Goal: Find contact information: Find contact information

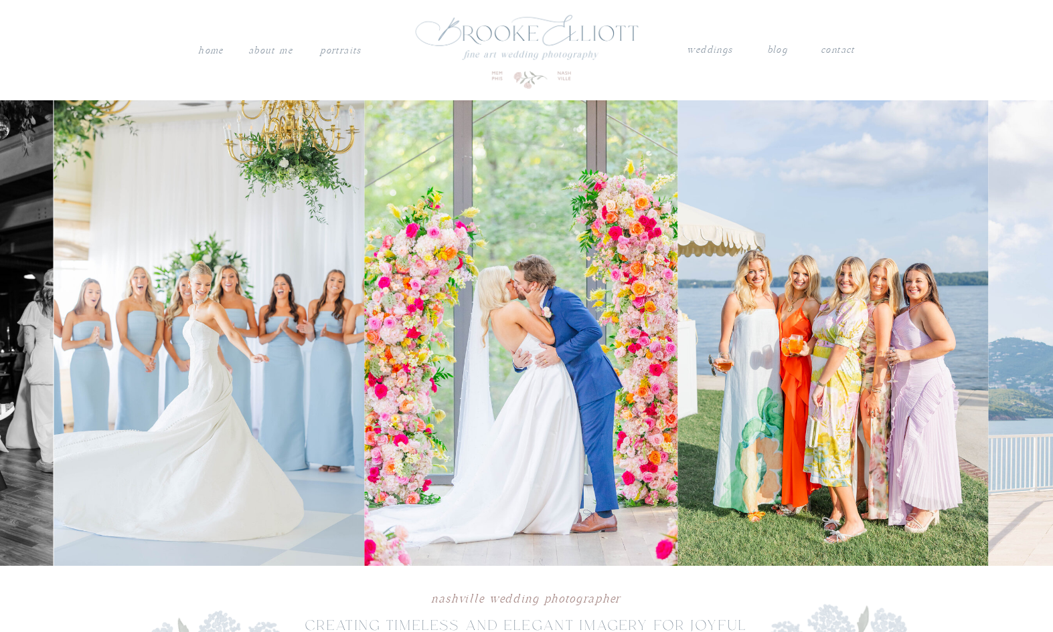
click at [364, 403] on img at bounding box center [520, 333] width 313 height 466
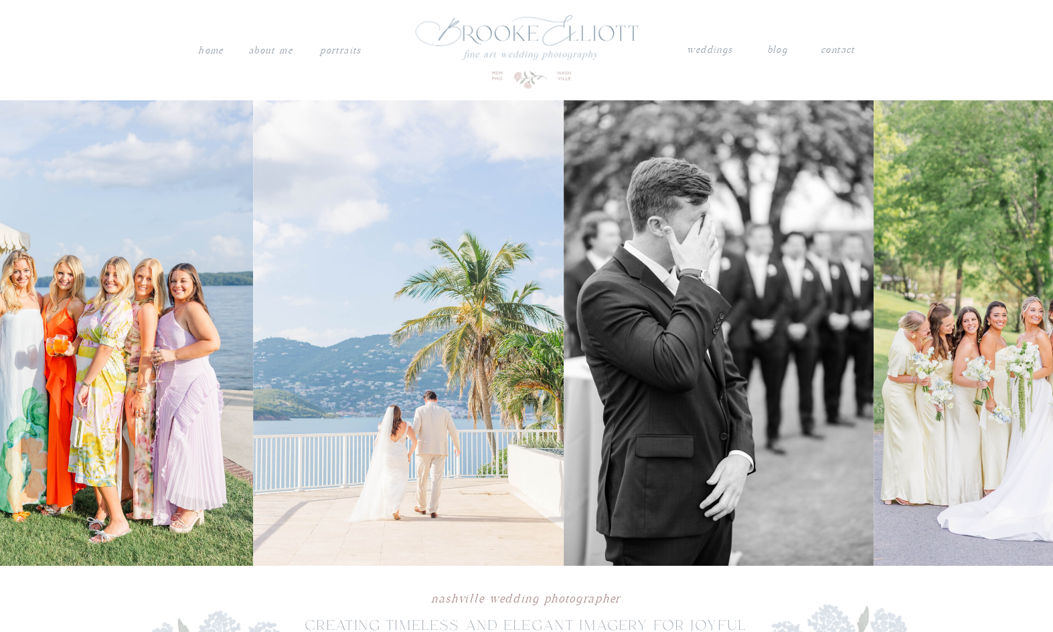
click at [296, 418] on img at bounding box center [408, 333] width 310 height 466
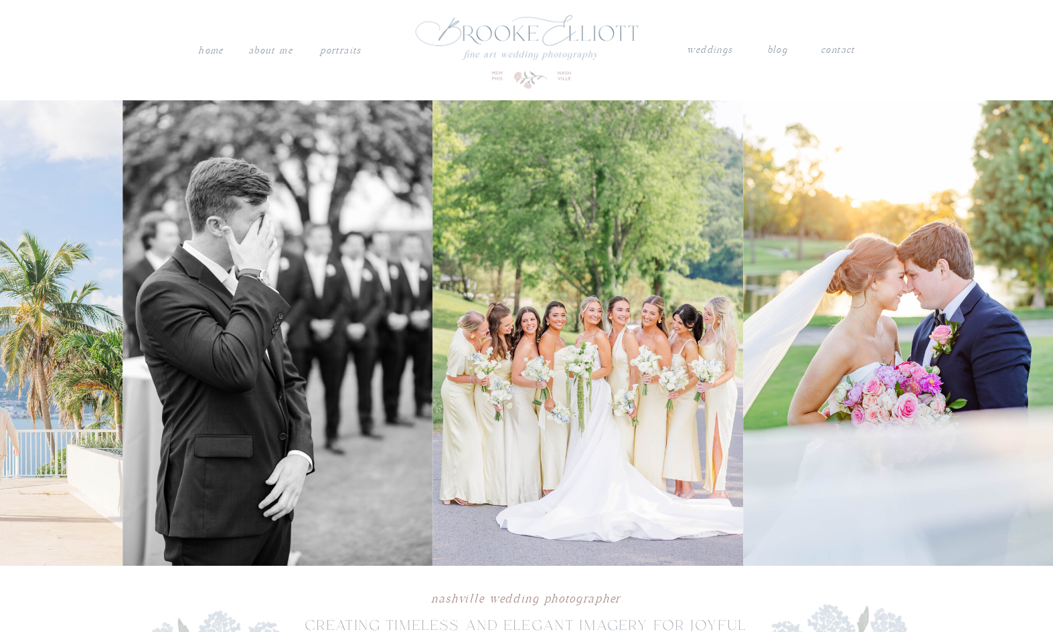
click at [132, 408] on img at bounding box center [277, 333] width 310 height 466
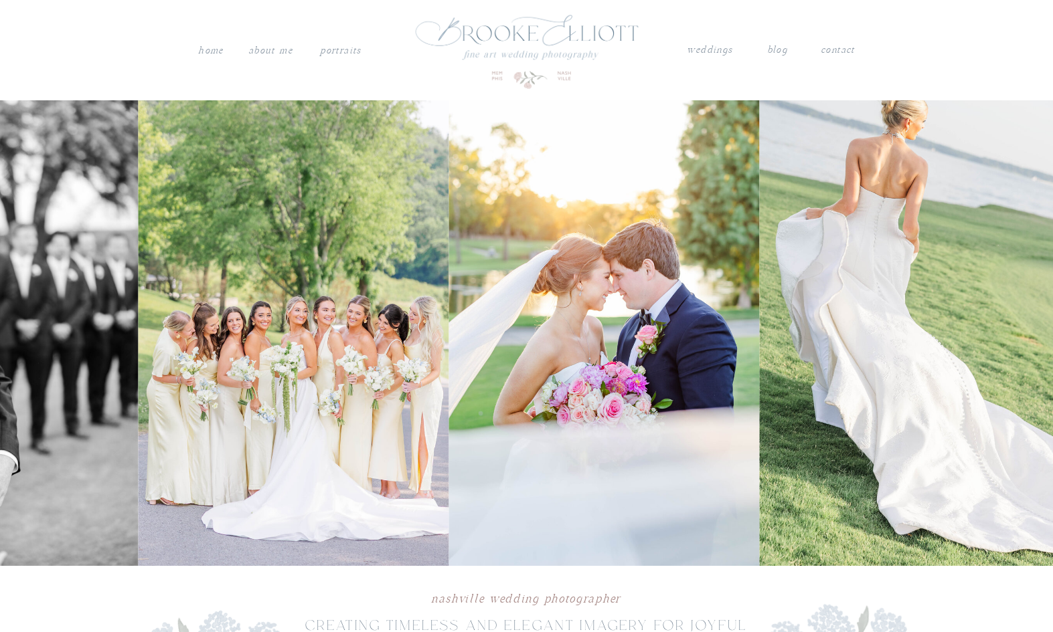
click at [463, 387] on img at bounding box center [604, 333] width 310 height 466
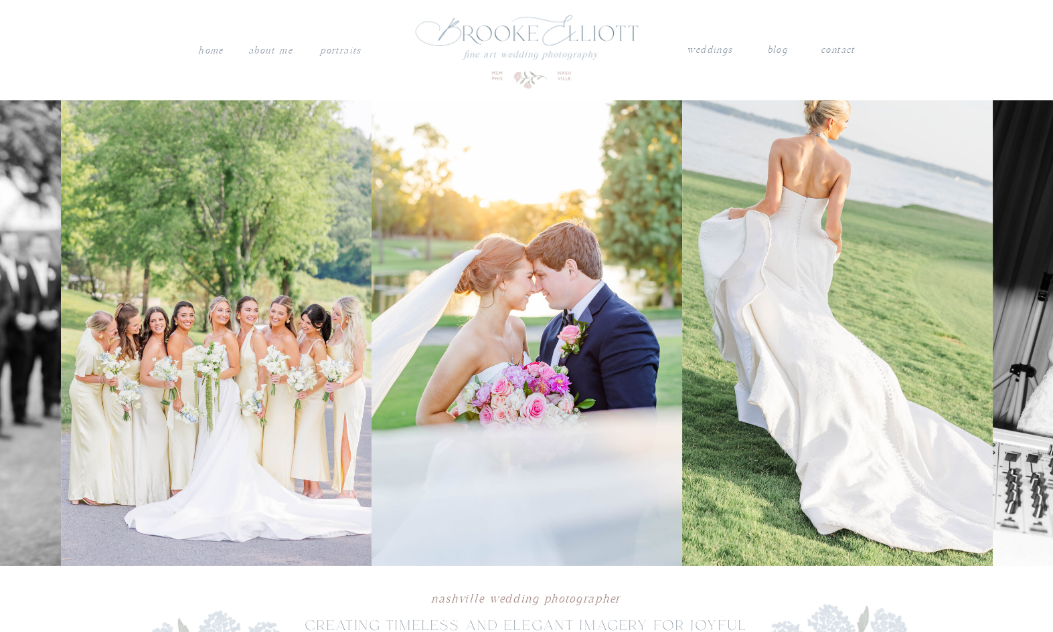
click at [682, 393] on img at bounding box center [837, 333] width 310 height 466
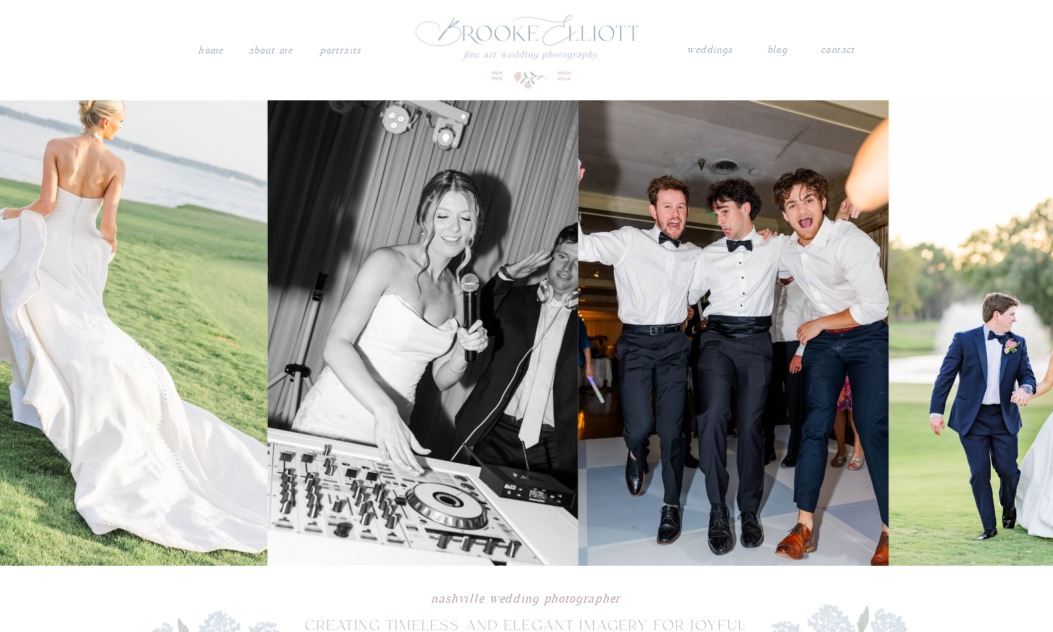
click at [359, 381] on img at bounding box center [423, 333] width 310 height 466
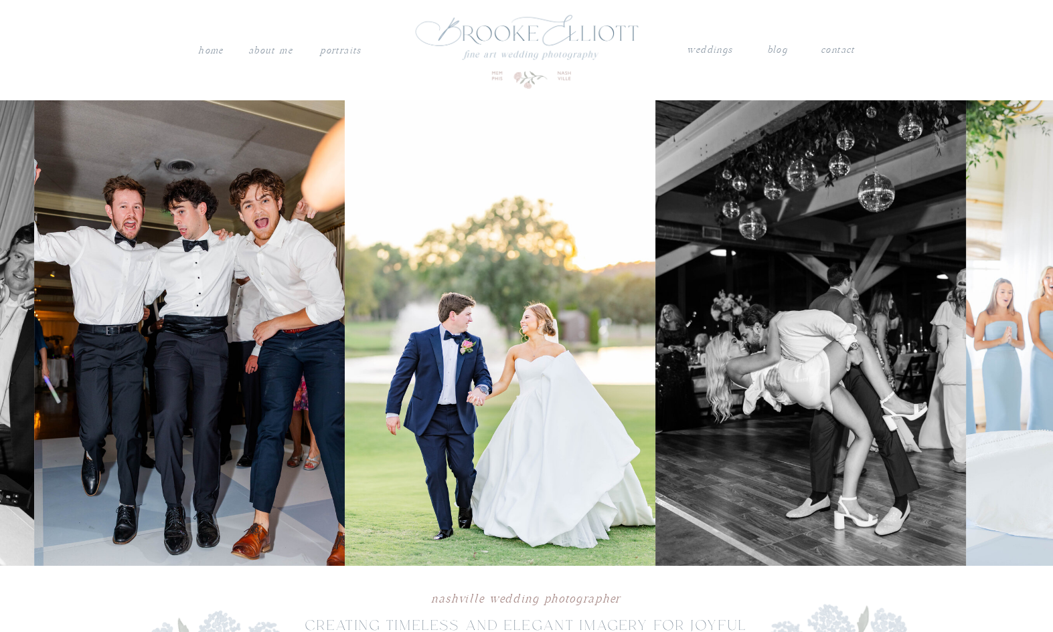
click at [419, 361] on img at bounding box center [500, 333] width 310 height 466
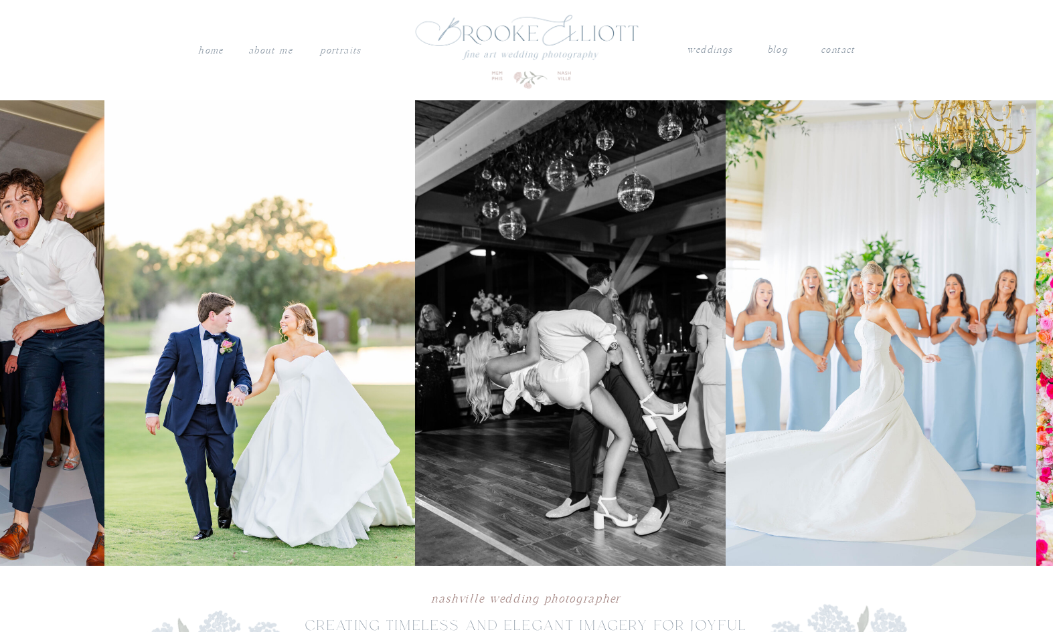
click at [415, 331] on img at bounding box center [570, 333] width 310 height 466
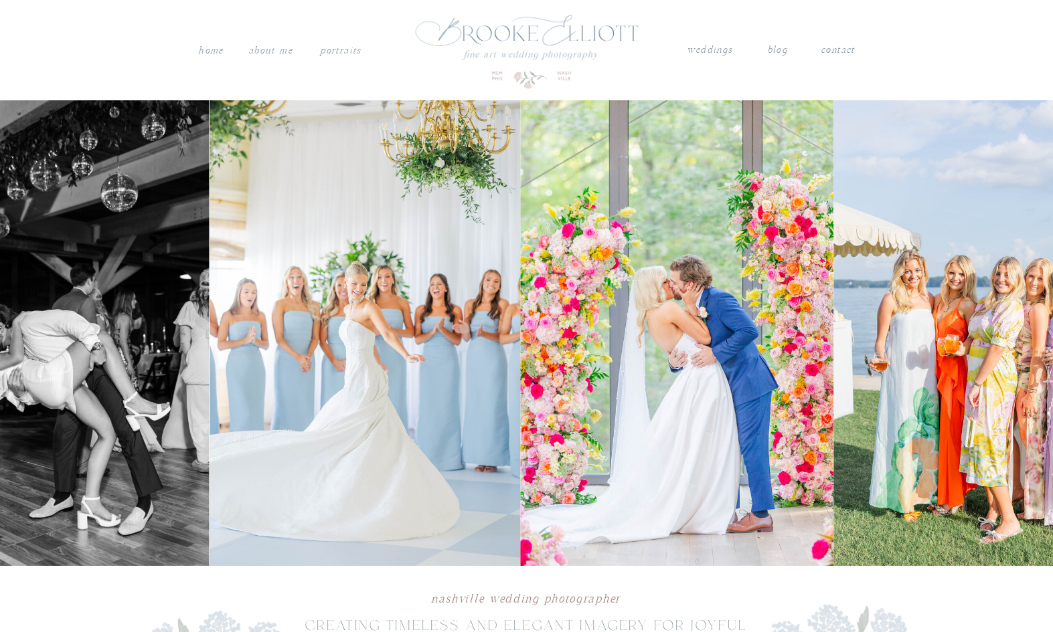
click at [551, 314] on img at bounding box center [676, 333] width 313 height 466
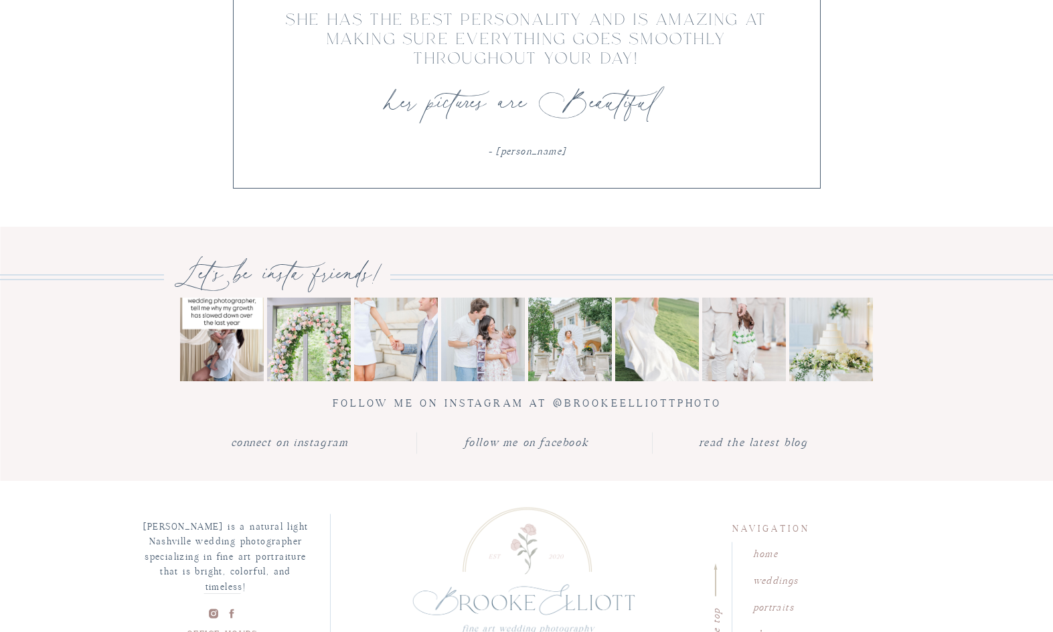
scroll to position [4197, 0]
click at [324, 329] on img at bounding box center [309, 339] width 84 height 84
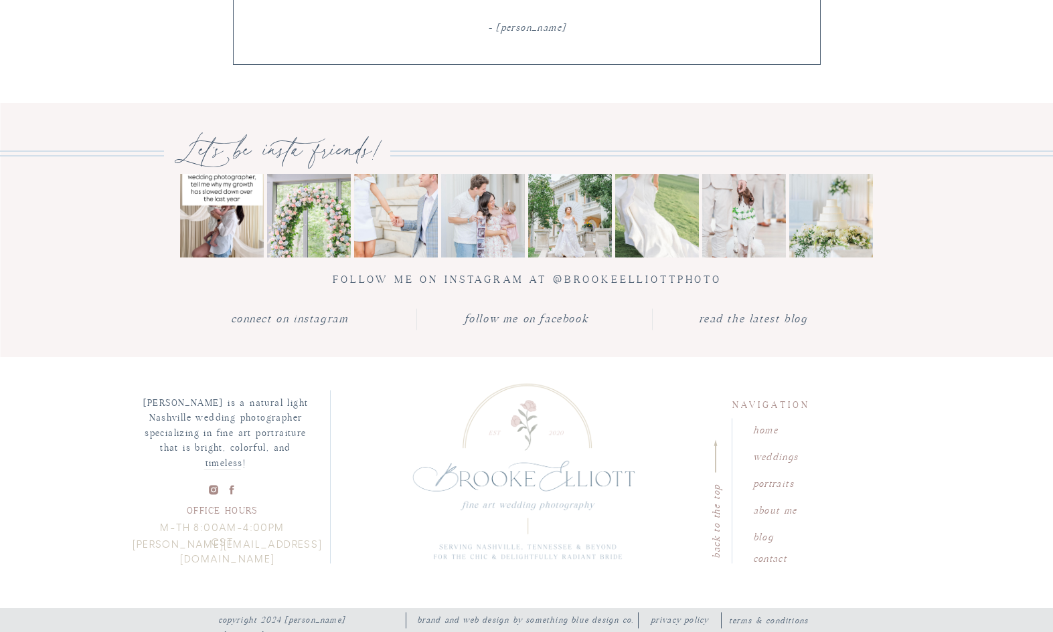
scroll to position [4321, 0]
click at [762, 558] on nav "contact" at bounding box center [791, 557] width 76 height 13
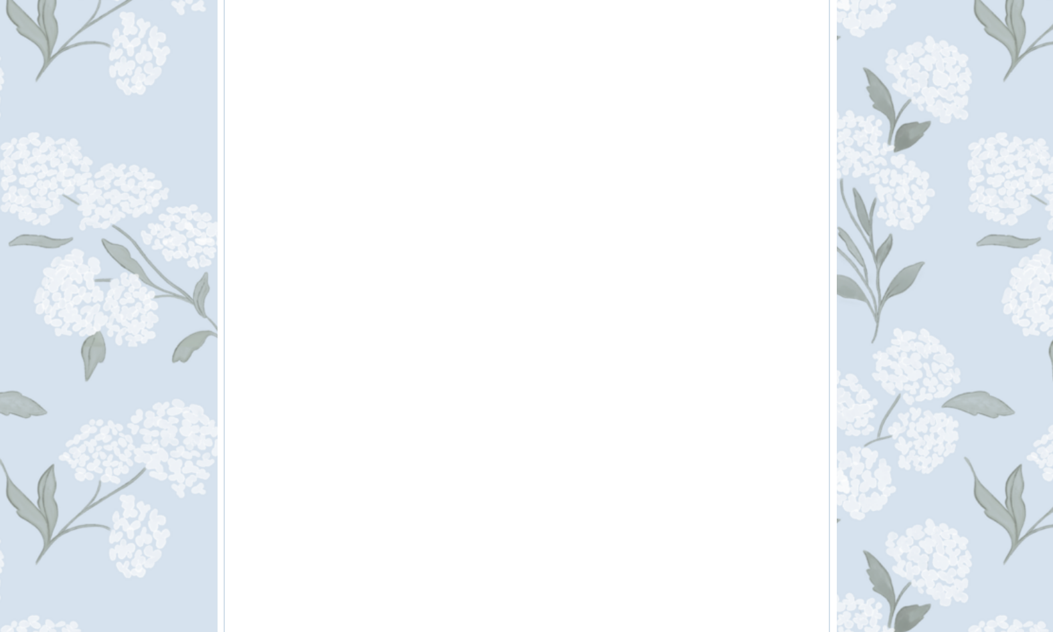
scroll to position [1125, 0]
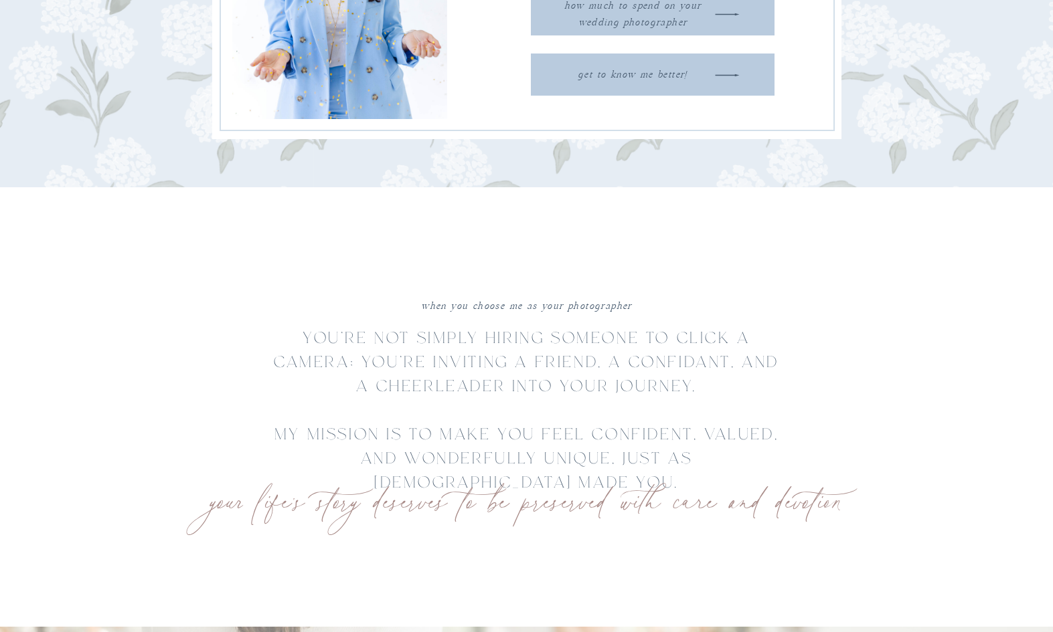
scroll to position [373, 0]
